Goal: Information Seeking & Learning: Learn about a topic

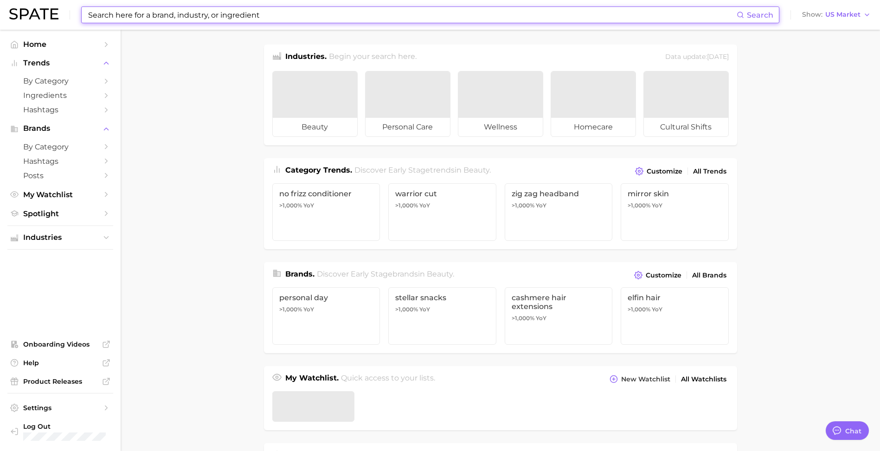
click at [220, 22] on input at bounding box center [411, 15] width 649 height 16
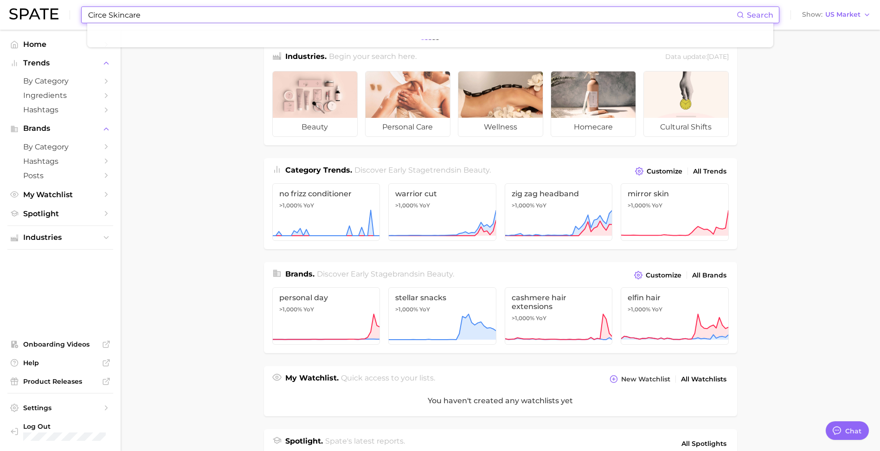
type input "Circe Skincare"
click at [164, 92] on main "Industries. Begin your search here. Data update: [DATE] beauty personal care we…" at bounding box center [500, 385] width 759 height 710
